Goal: Task Accomplishment & Management: Use online tool/utility

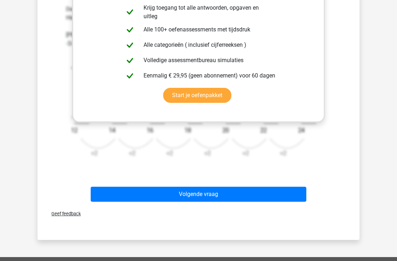
click at [126, 197] on button "Volgende vraag" at bounding box center [199, 194] width 216 height 15
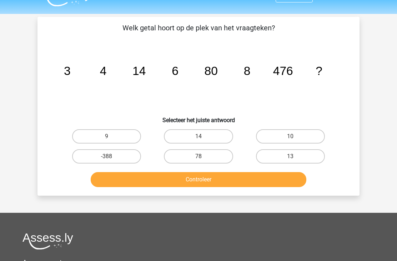
scroll to position [13, 0]
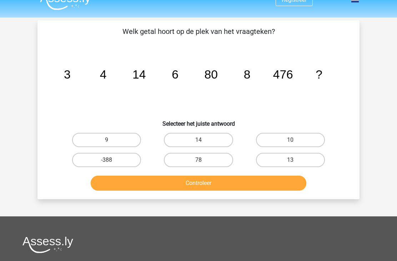
click at [291, 141] on input "10" at bounding box center [292, 142] width 5 height 5
radio input "true"
click at [275, 180] on button "Controleer" at bounding box center [199, 183] width 216 height 15
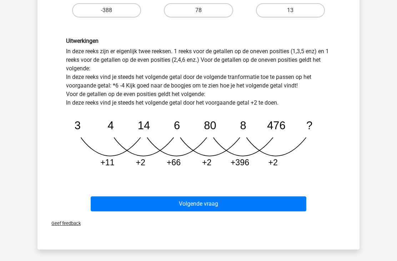
scroll to position [162, 0]
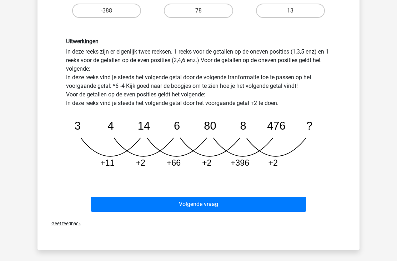
click at [271, 198] on button "Volgende vraag" at bounding box center [199, 204] width 216 height 15
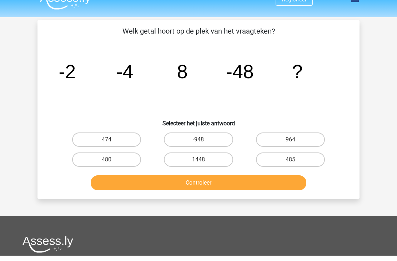
scroll to position [13, 0]
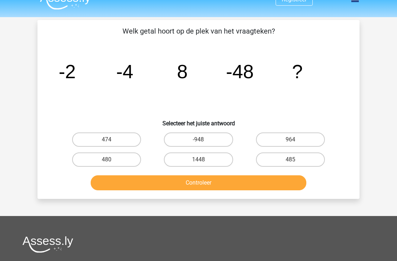
click at [123, 160] on label "480" at bounding box center [106, 160] width 69 height 14
click at [111, 160] on input "480" at bounding box center [109, 162] width 5 height 5
radio input "true"
click at [151, 178] on button "Controleer" at bounding box center [199, 182] width 216 height 15
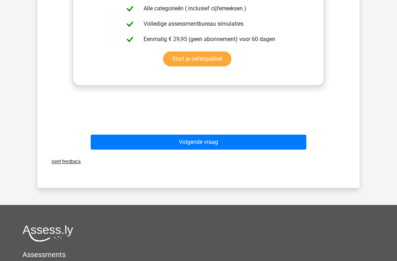
click at [291, 138] on button "Volgende vraag" at bounding box center [199, 142] width 216 height 15
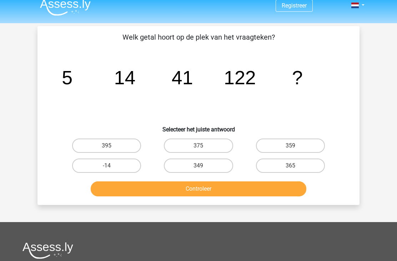
scroll to position [0, 0]
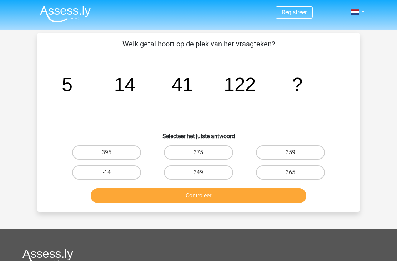
click at [123, 170] on label "-14" at bounding box center [106, 172] width 69 height 14
click at [111, 173] on input "-14" at bounding box center [109, 175] width 5 height 5
radio input "true"
click at [221, 195] on button "Controleer" at bounding box center [199, 195] width 216 height 15
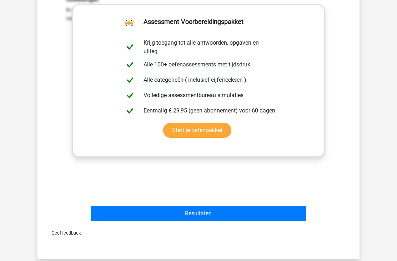
scroll to position [216, 0]
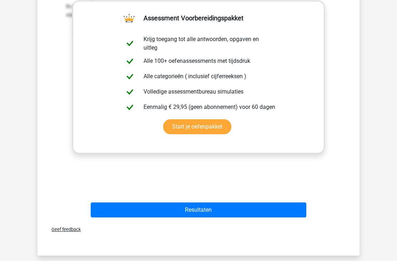
click at [281, 206] on button "Resultaten" at bounding box center [199, 210] width 216 height 15
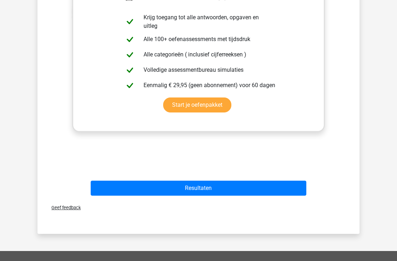
scroll to position [237, 0]
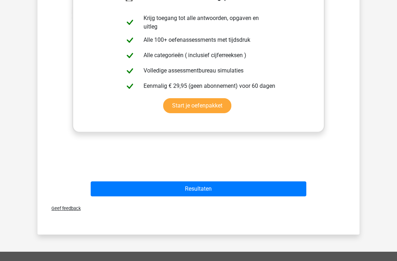
click at [122, 188] on button "Resultaten" at bounding box center [199, 188] width 216 height 15
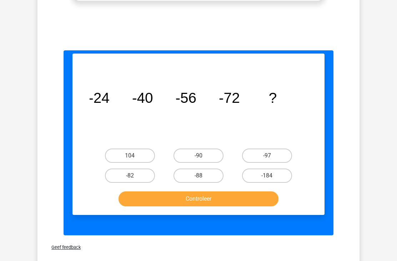
scroll to position [368, 0]
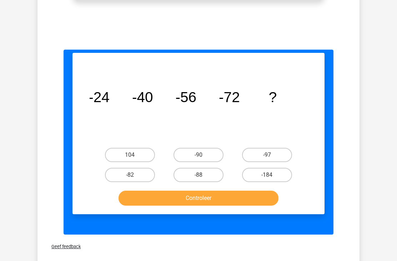
click at [203, 175] on input "349" at bounding box center [201, 177] width 5 height 5
radio input "true"
click at [220, 192] on button "Controleer" at bounding box center [199, 198] width 160 height 15
click at [216, 195] on button "Controleer" at bounding box center [199, 198] width 160 height 15
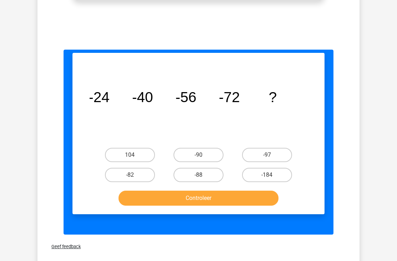
click at [209, 176] on label "-88" at bounding box center [199, 175] width 50 height 14
click at [206, 173] on label "-88" at bounding box center [199, 175] width 50 height 14
click at [195, 176] on label "-88" at bounding box center [199, 175] width 50 height 14
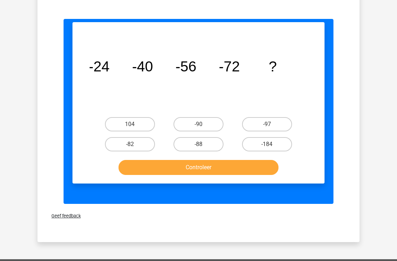
scroll to position [391, 0]
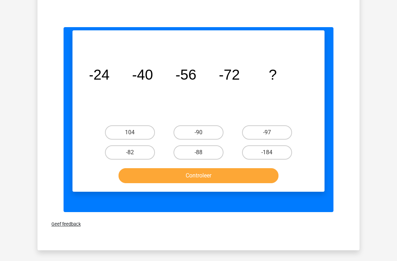
click at [205, 151] on label "-88" at bounding box center [199, 152] width 50 height 14
click at [217, 172] on button "Controleer" at bounding box center [199, 175] width 160 height 15
click at [218, 183] on button "Controleer" at bounding box center [199, 175] width 160 height 15
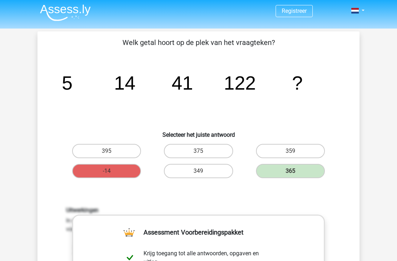
scroll to position [0, 0]
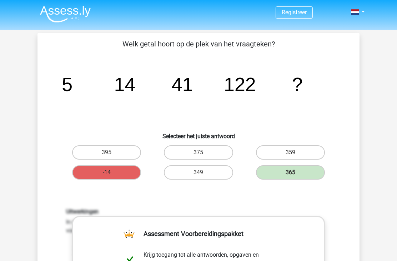
click at [295, 171] on label "365" at bounding box center [290, 172] width 69 height 14
